Goal: Use online tool/utility: Utilize a website feature to perform a specific function

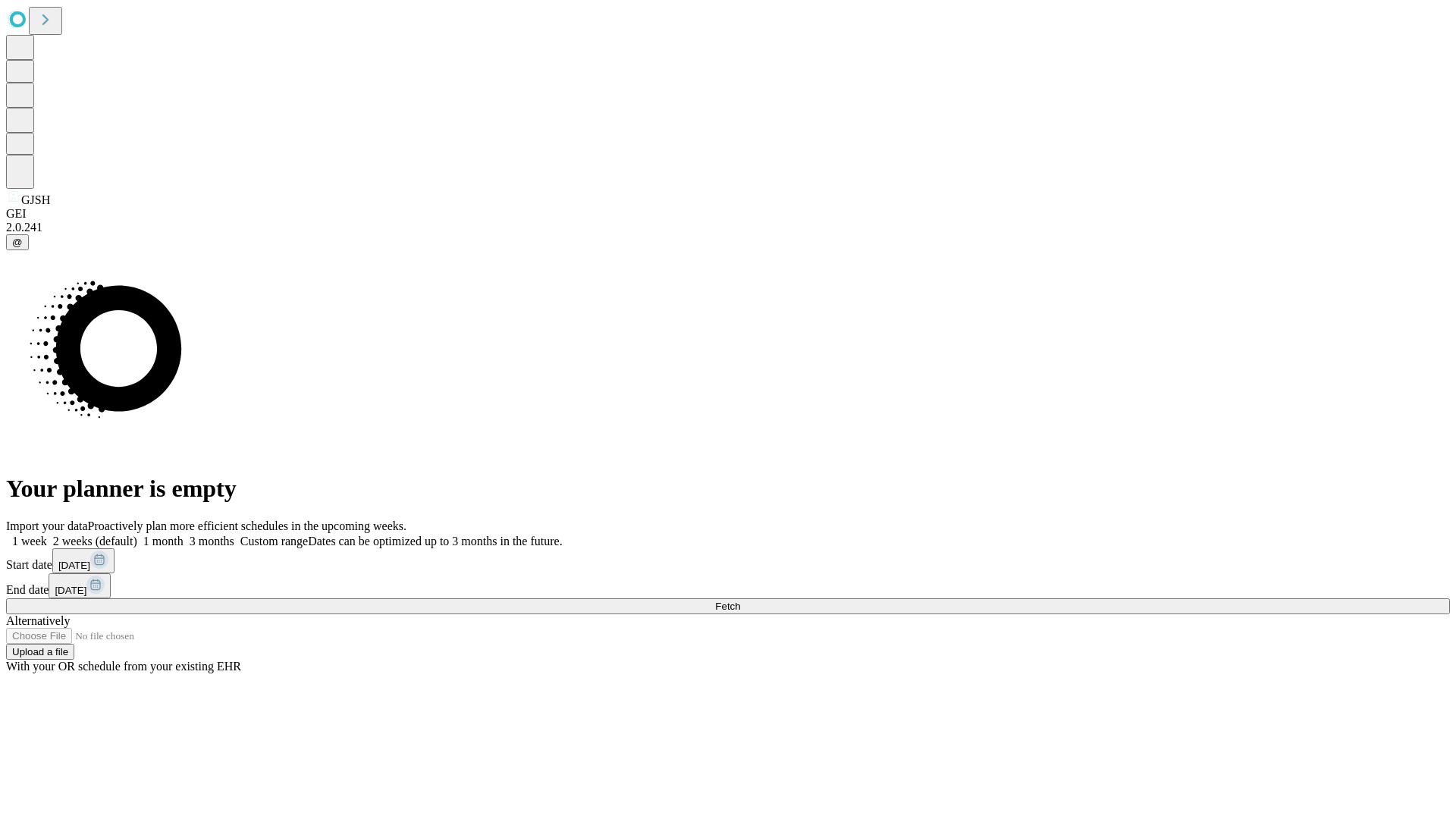
click at [740, 600] on span "Fetch" at bounding box center [728, 606] width 25 height 11
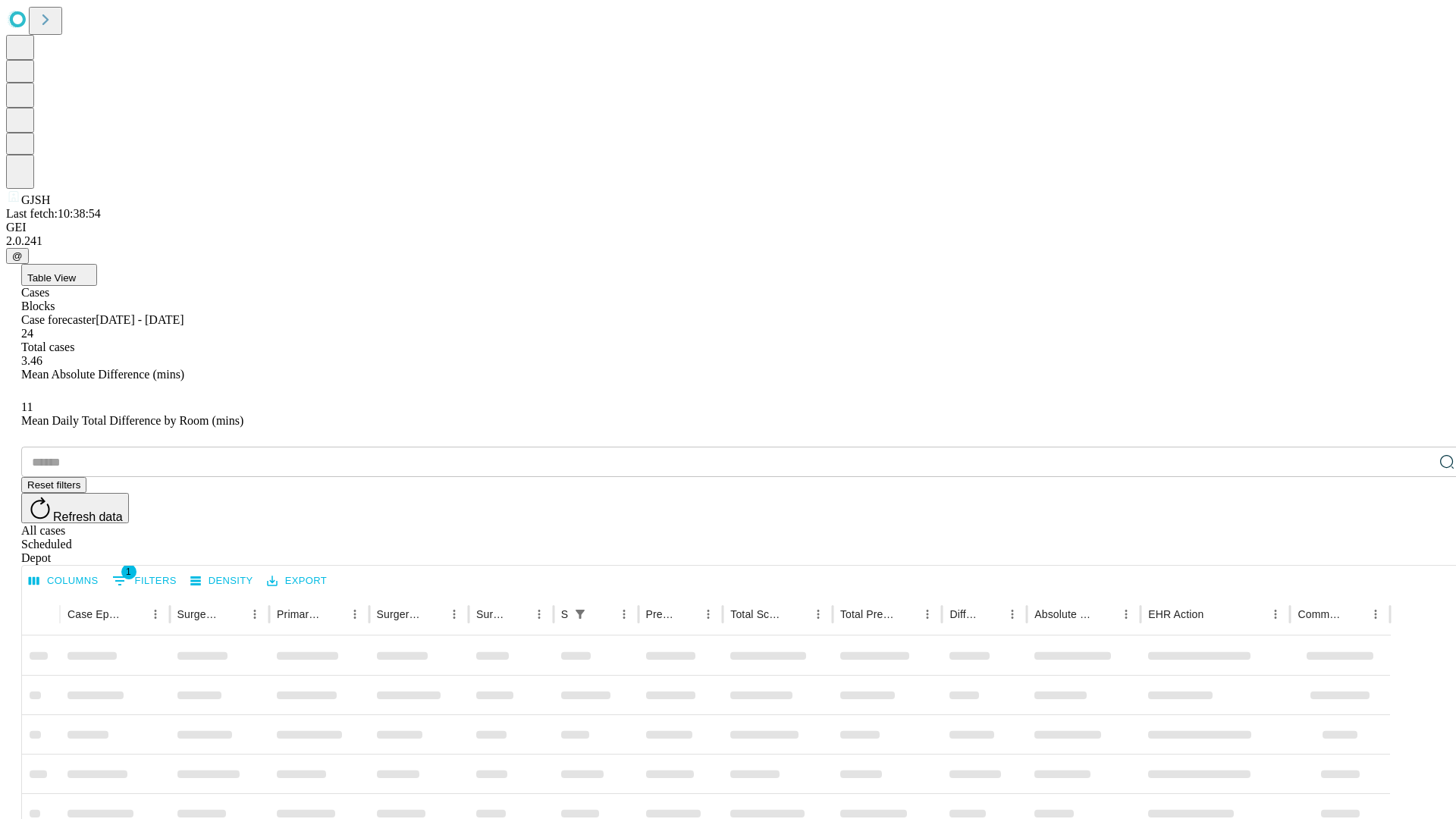
click at [76, 272] on span "Table View" at bounding box center [51, 278] width 49 height 11
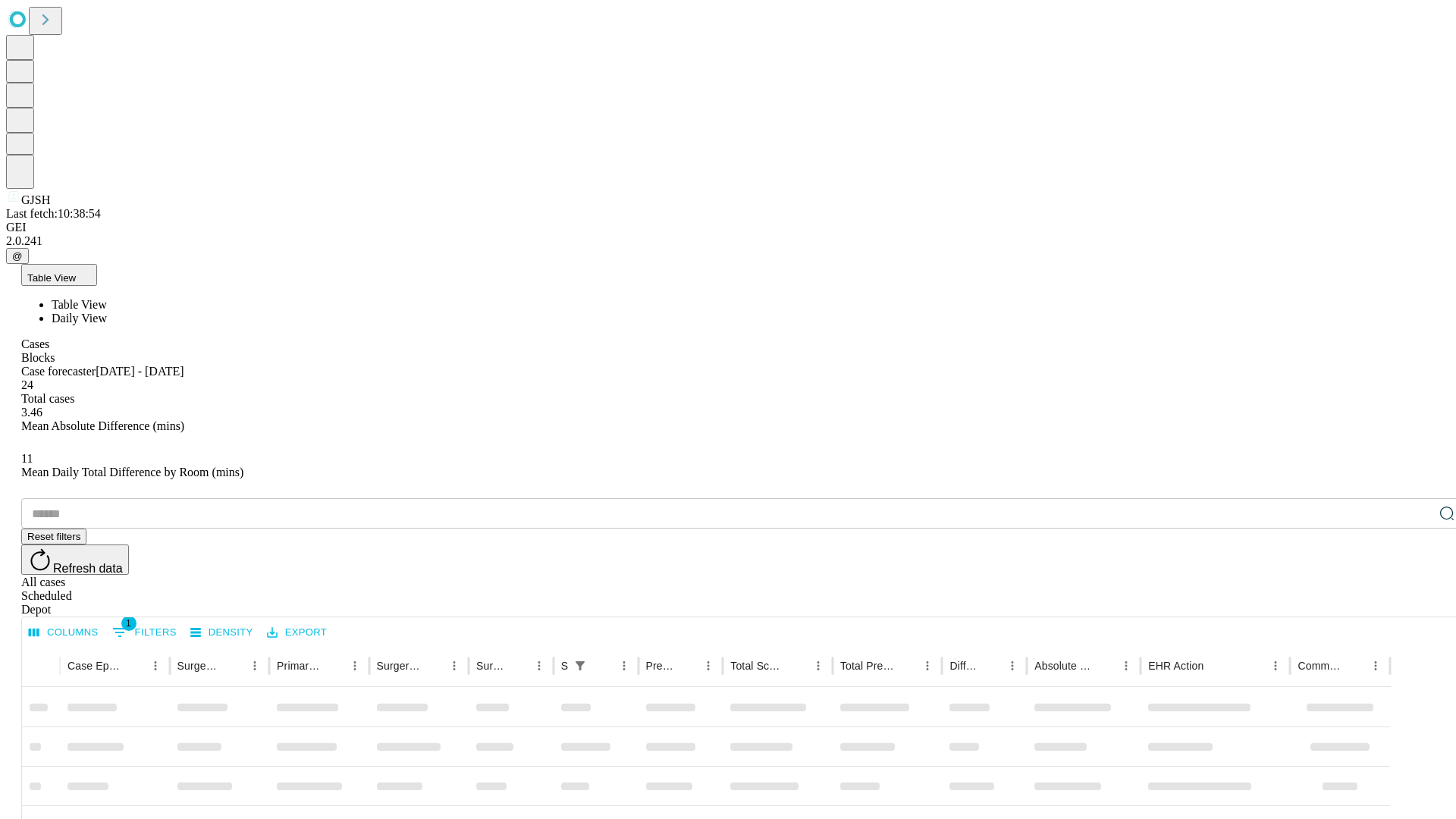
click at [107, 311] on span "Daily View" at bounding box center [78, 318] width 55 height 13
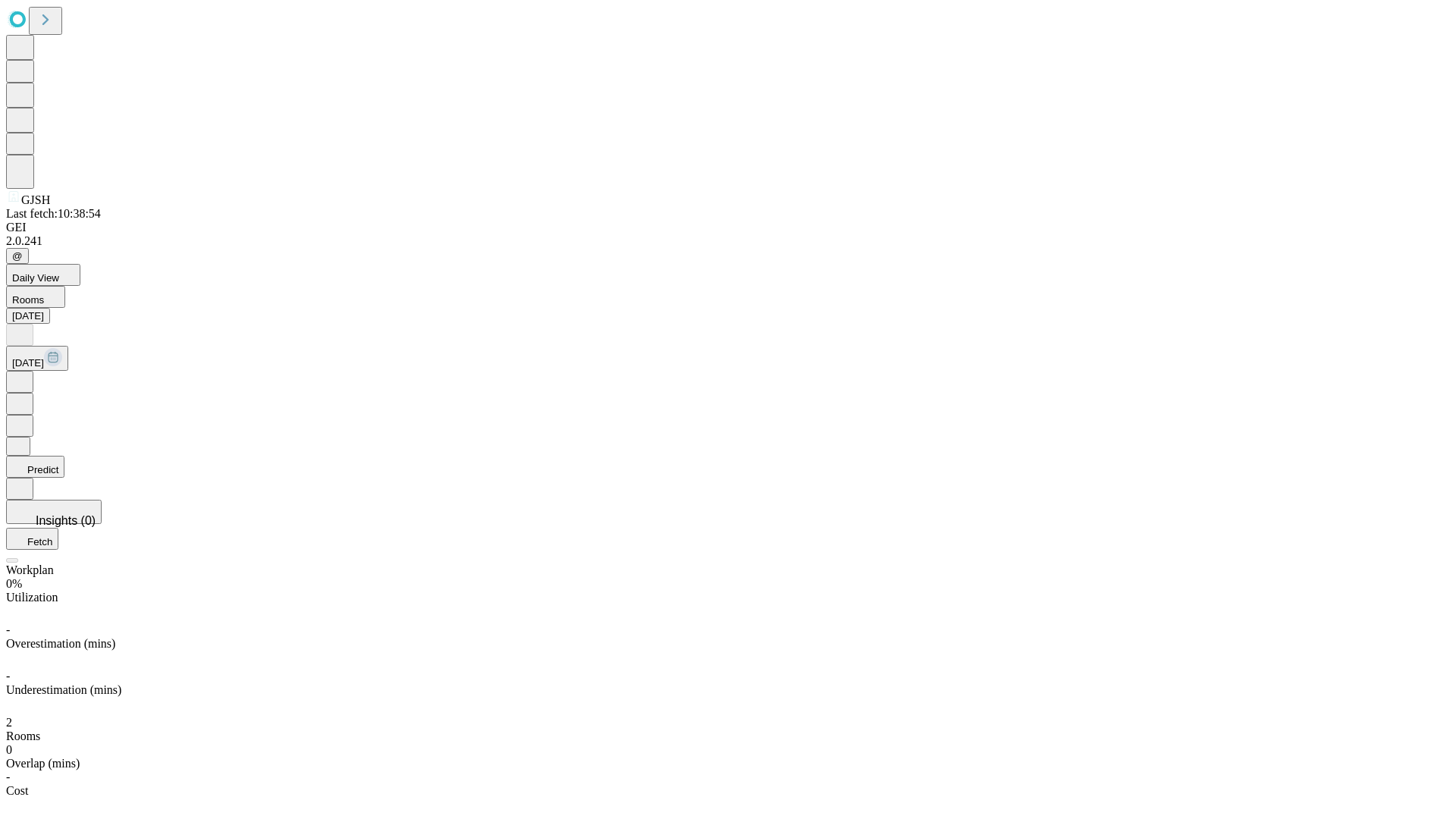
click at [65, 456] on button "Predict" at bounding box center [35, 466] width 58 height 22
